Goal: Task Accomplishment & Management: Use online tool/utility

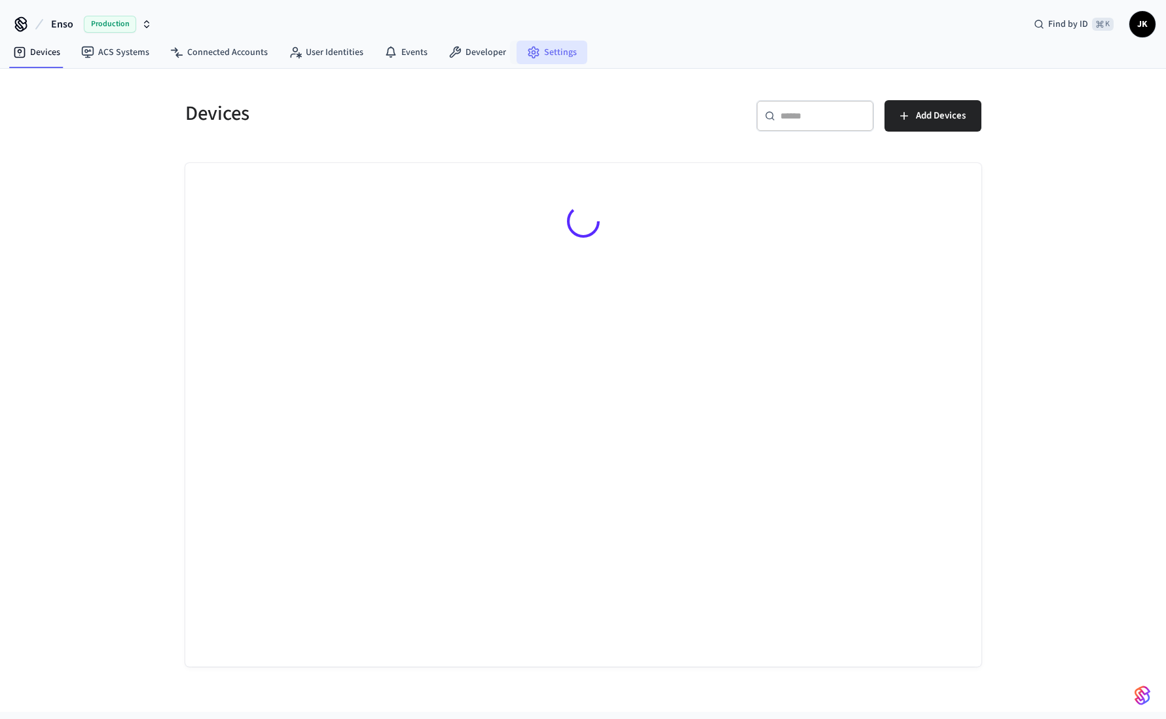
click at [544, 50] on link "Settings" at bounding box center [552, 53] width 71 height 24
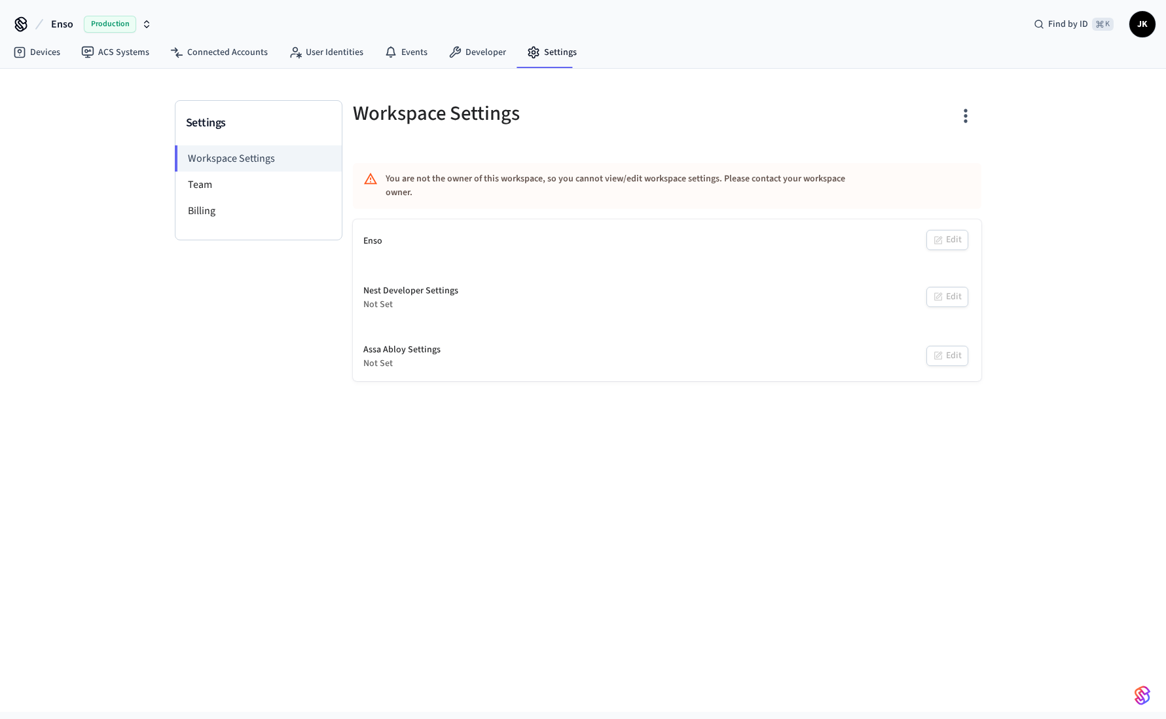
click at [146, 24] on icon "button" at bounding box center [146, 24] width 10 height 10
click at [143, 107] on span "Sandbox" at bounding box center [169, 109] width 52 height 17
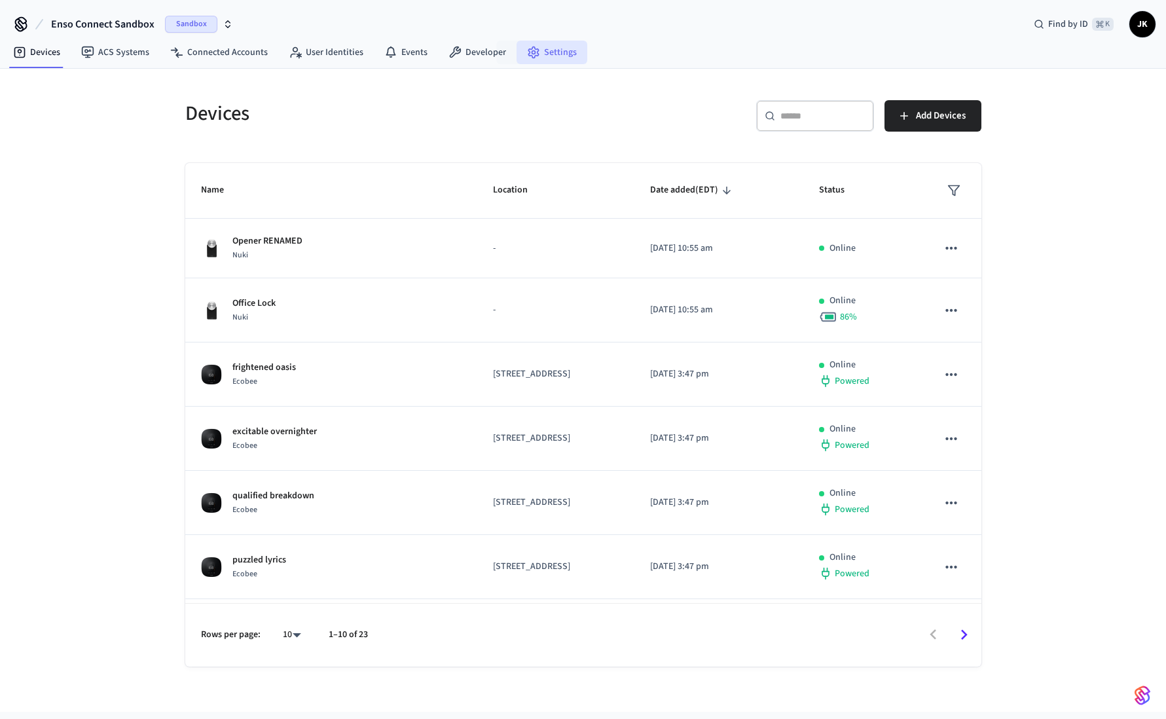
click at [545, 50] on link "Settings" at bounding box center [552, 53] width 71 height 24
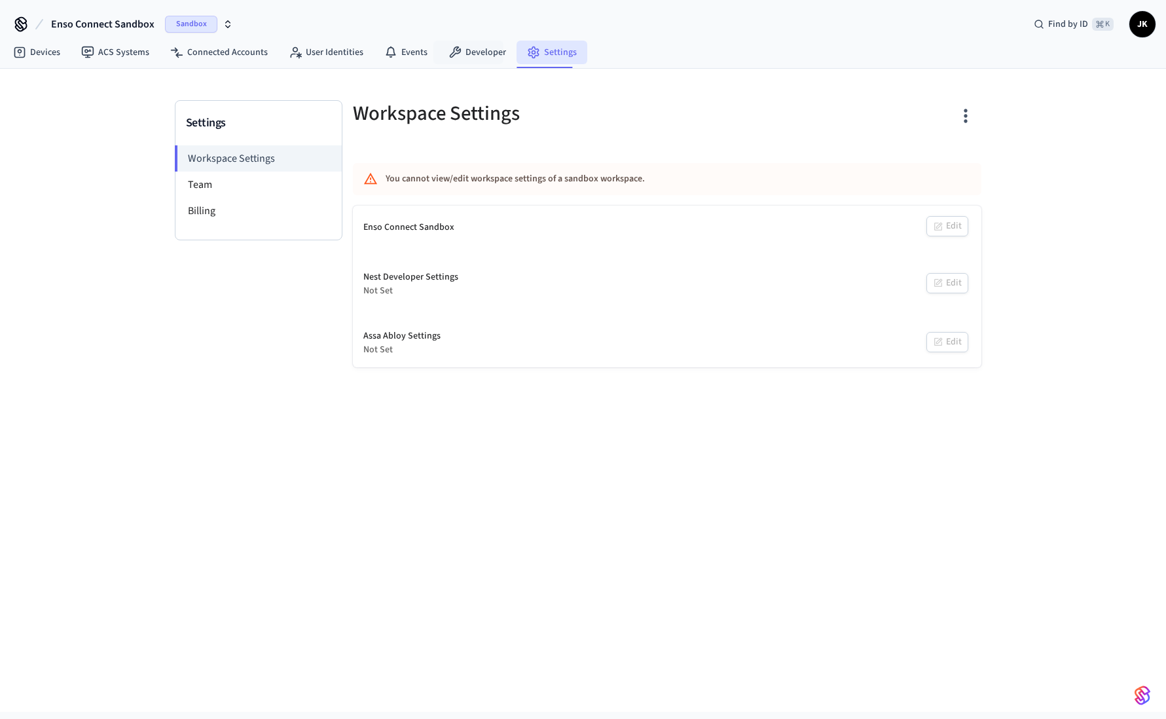
click at [527, 47] on icon at bounding box center [533, 52] width 13 height 13
click at [475, 49] on link "Developer" at bounding box center [477, 53] width 79 height 24
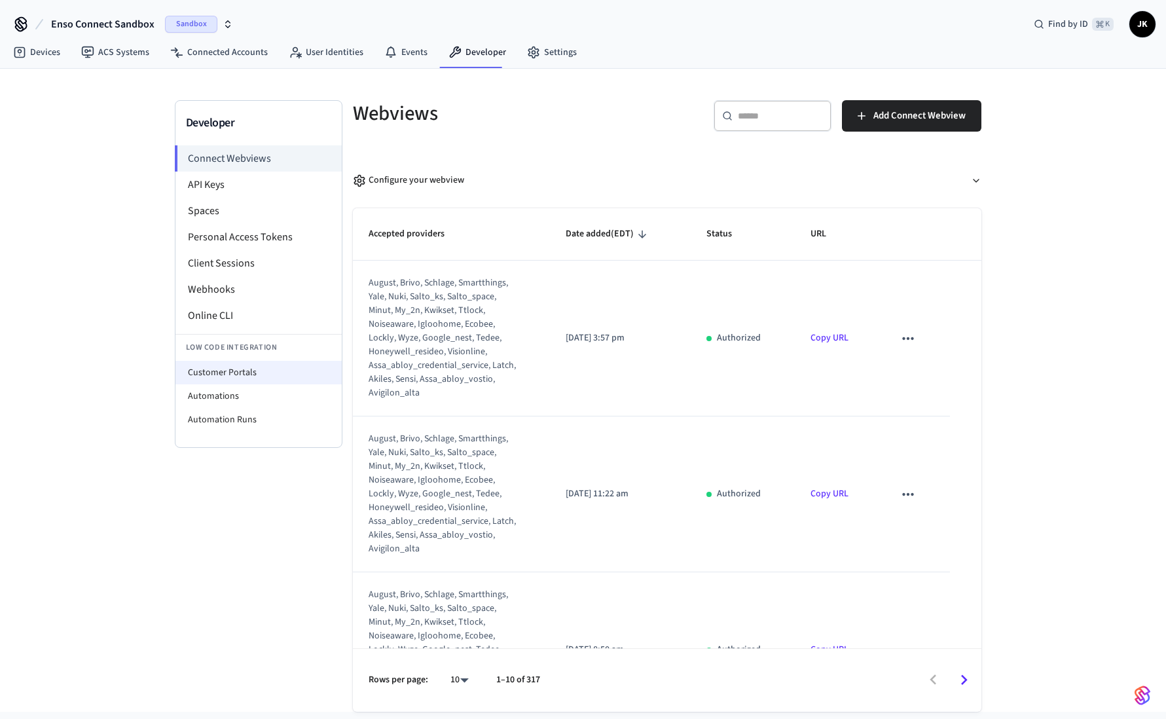
click at [223, 364] on li "Customer Portals" at bounding box center [258, 373] width 166 height 24
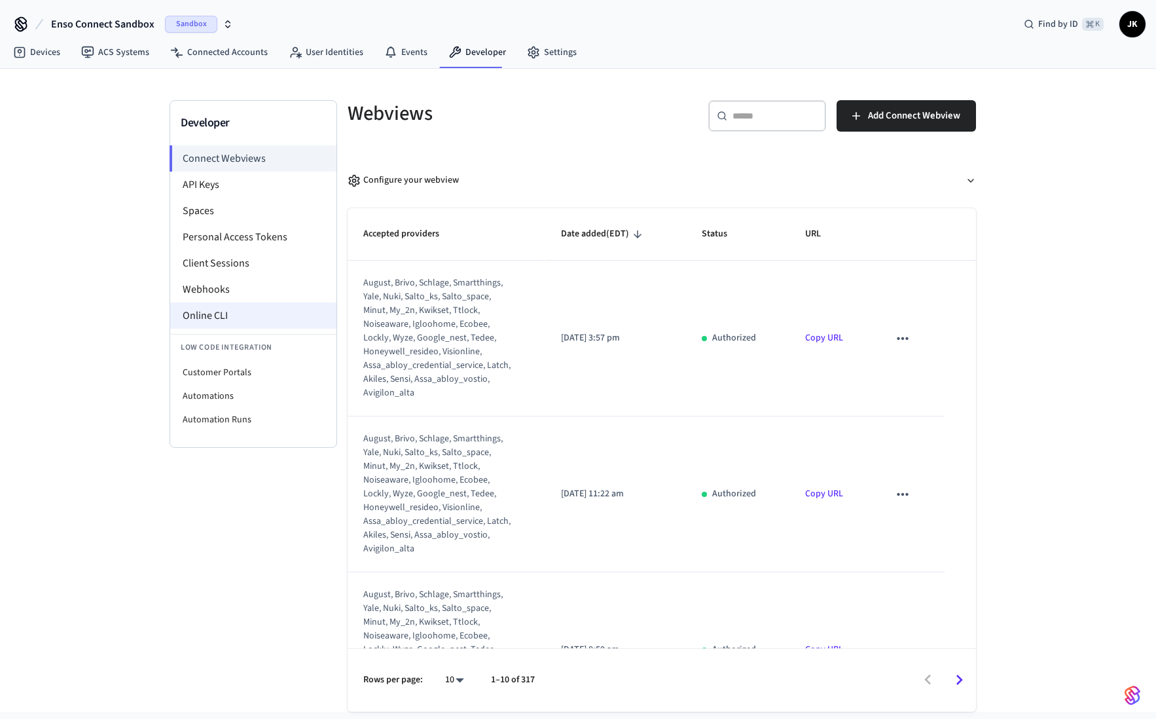
select select "**********"
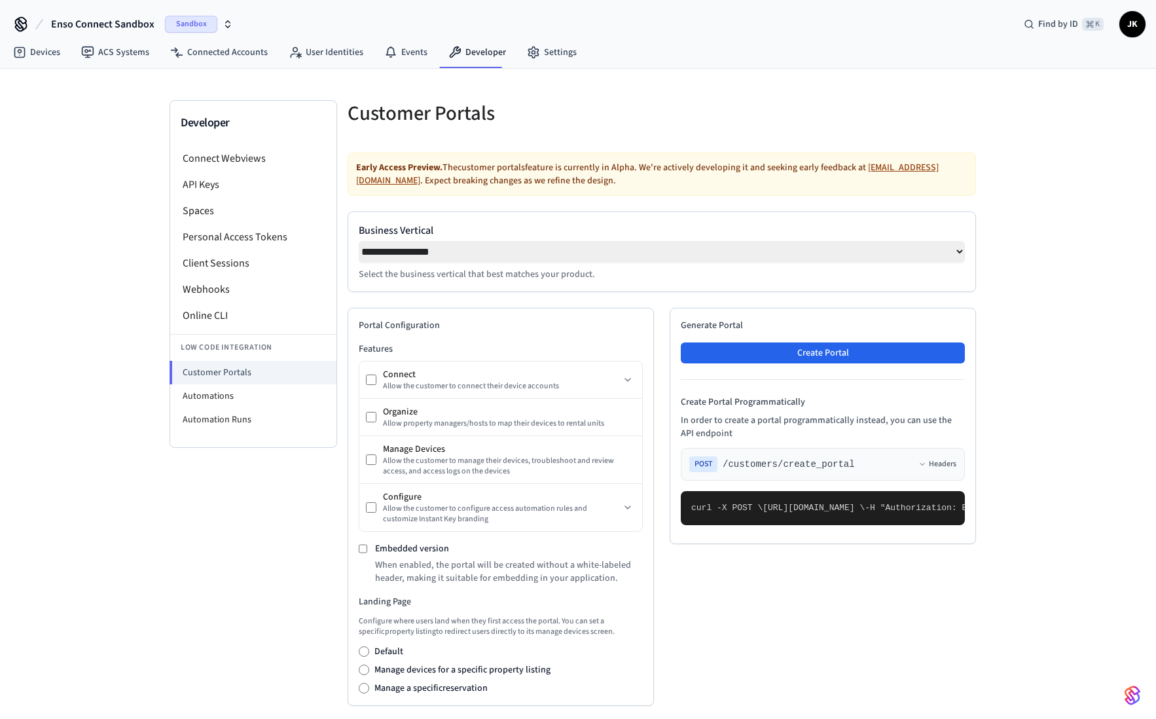
click at [412, 550] on label "Embedded version" at bounding box center [412, 548] width 74 height 13
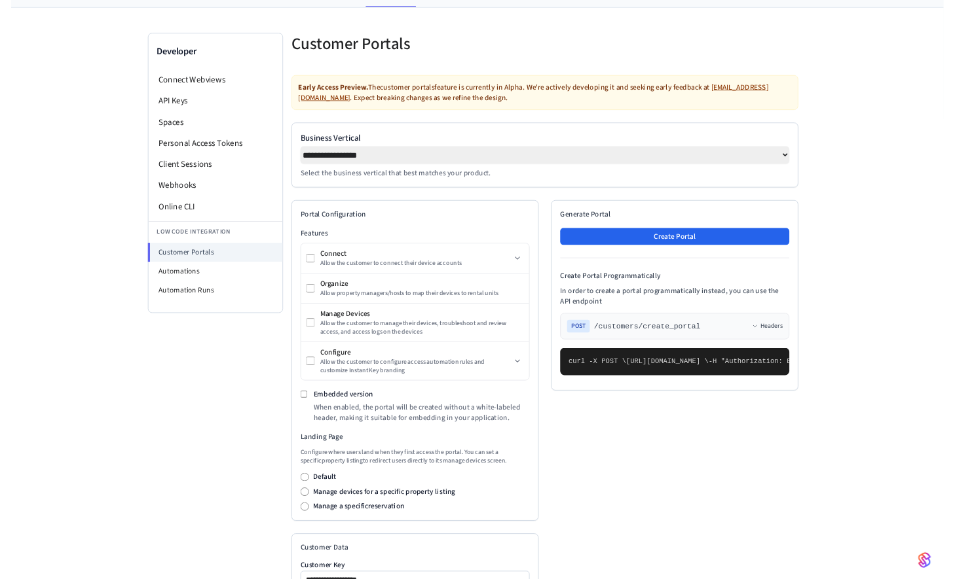
scroll to position [56, 0]
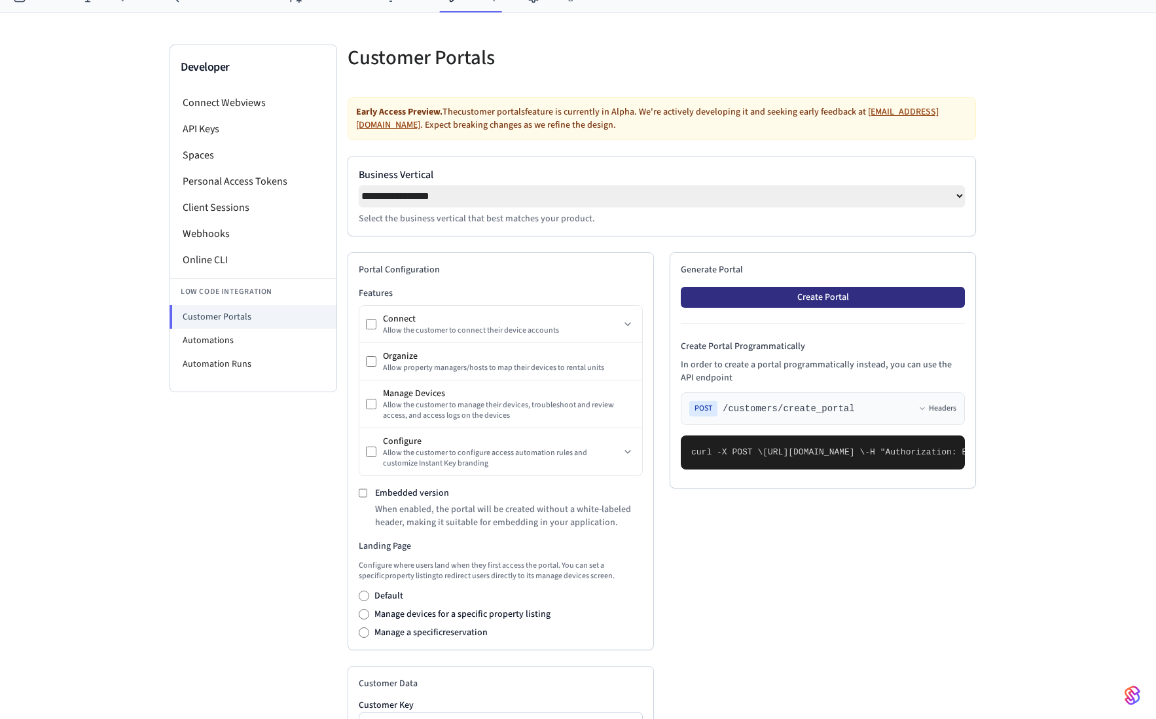
click at [843, 305] on button "Create Portal" at bounding box center [823, 297] width 284 height 21
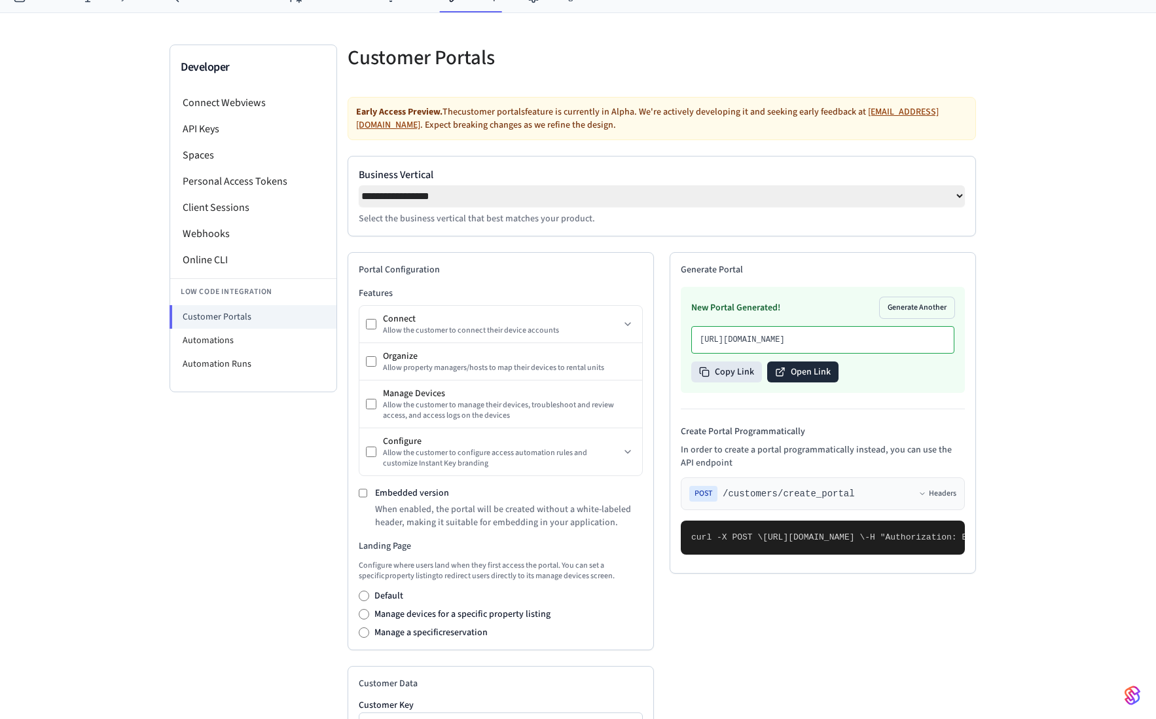
click at [804, 382] on button "Open Link" at bounding box center [802, 371] width 71 height 21
